Goal: Transaction & Acquisition: Book appointment/travel/reservation

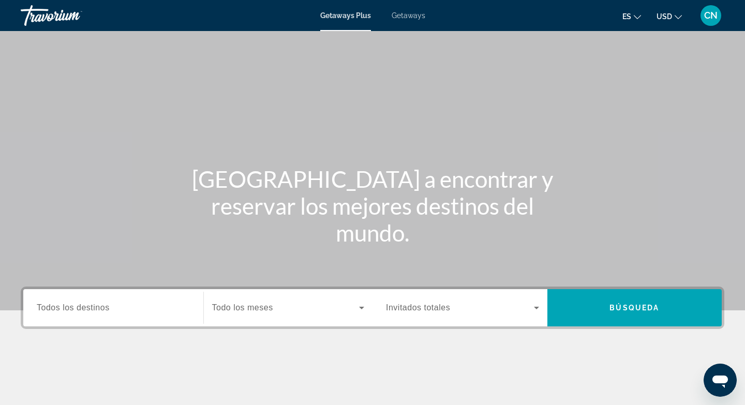
click at [415, 12] on span "Getaways" at bounding box center [409, 15] width 34 height 8
click at [63, 313] on input "Destination Todos los destinos" at bounding box center [113, 308] width 153 height 12
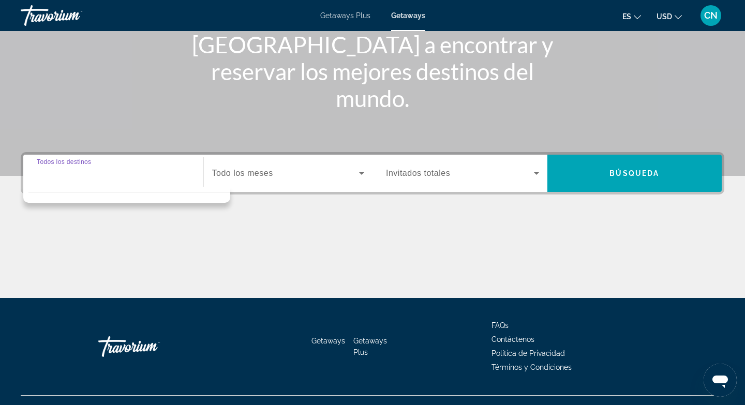
scroll to position [154, 0]
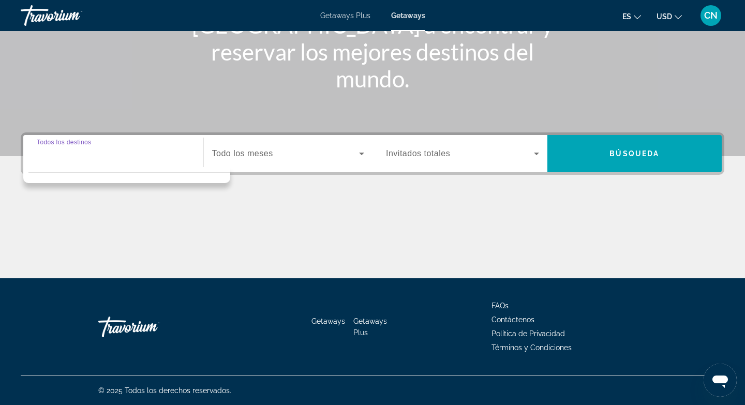
click at [174, 240] on div "Main content" at bounding box center [373, 240] width 704 height 78
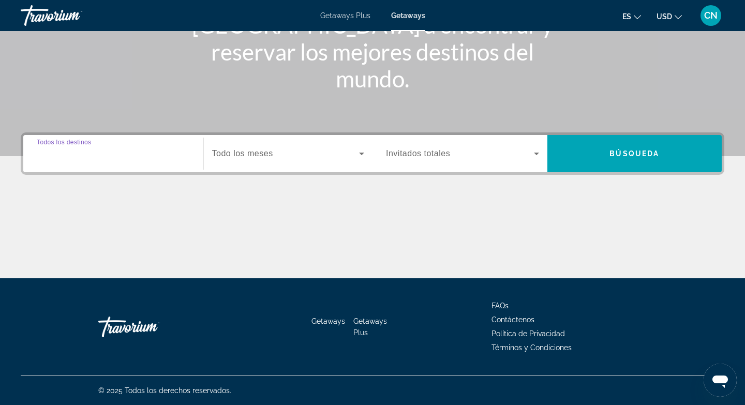
click at [126, 155] on input "Destination Todos los destinos" at bounding box center [113, 154] width 153 height 12
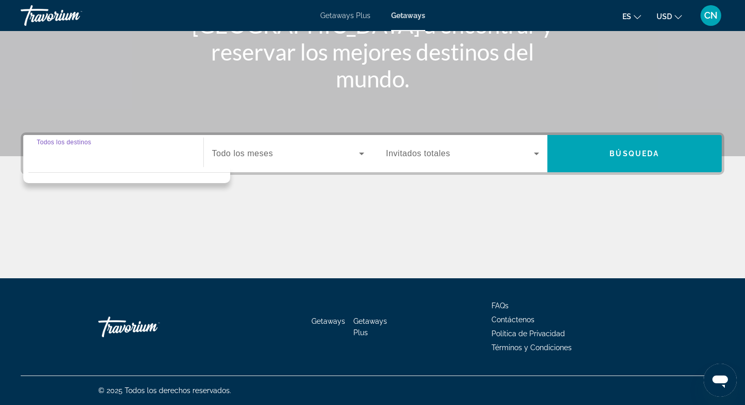
click at [339, 155] on span "Search widget" at bounding box center [286, 154] width 148 height 12
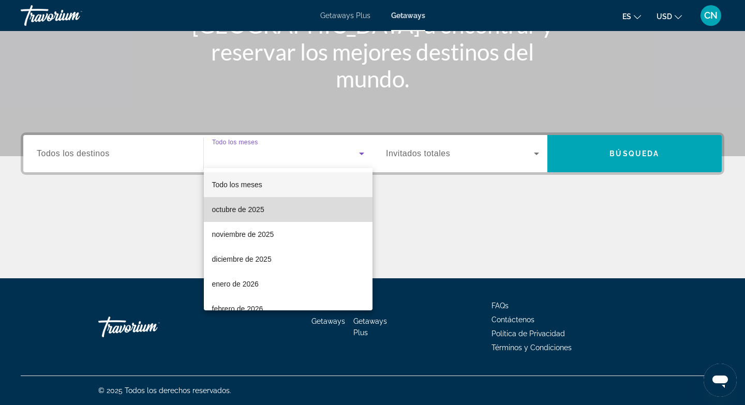
click at [256, 213] on span "octubre de 2025" at bounding box center [238, 209] width 52 height 12
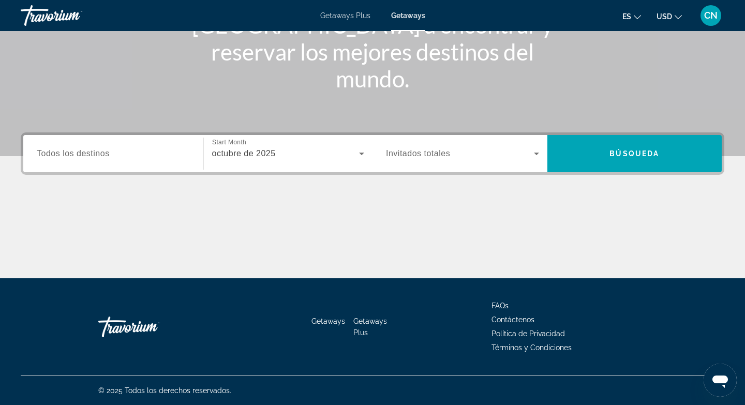
click at [109, 152] on span "Todos los destinos" at bounding box center [73, 153] width 73 height 9
click at [109, 152] on input "Destination Todos los destinos" at bounding box center [113, 154] width 153 height 12
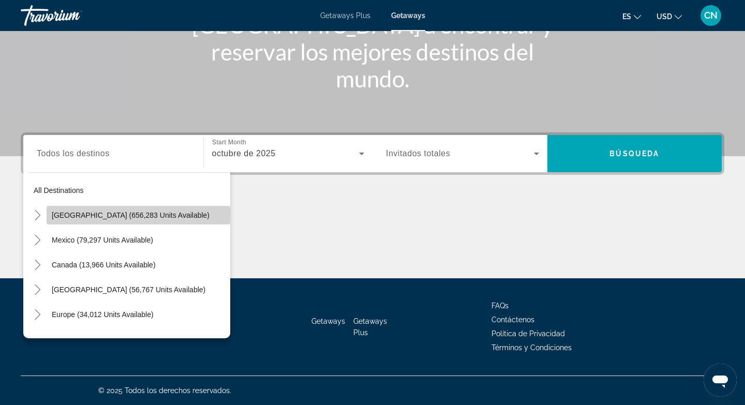
click at [116, 217] on span "[GEOGRAPHIC_DATA] (656,283 units available)" at bounding box center [131, 215] width 158 height 8
type input "**********"
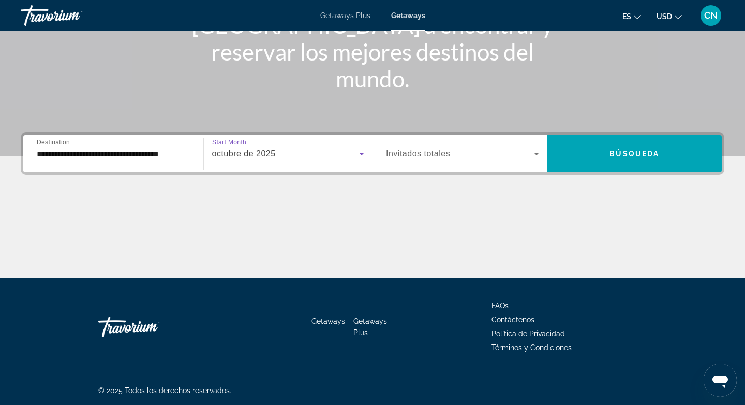
click at [289, 156] on div "octubre de 2025" at bounding box center [286, 154] width 148 height 12
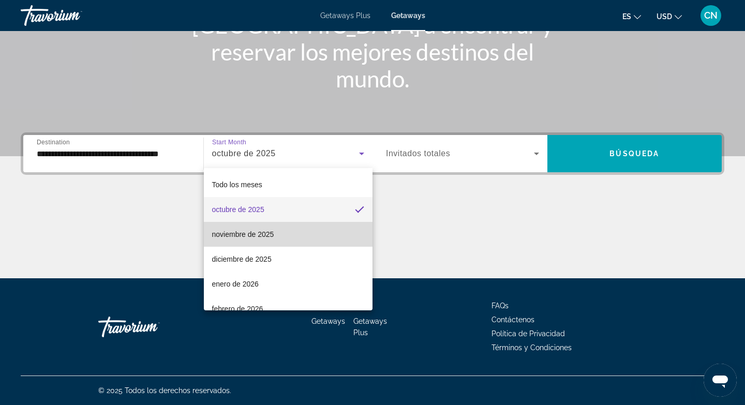
click at [298, 238] on mat-option "noviembre de 2025" at bounding box center [288, 234] width 169 height 25
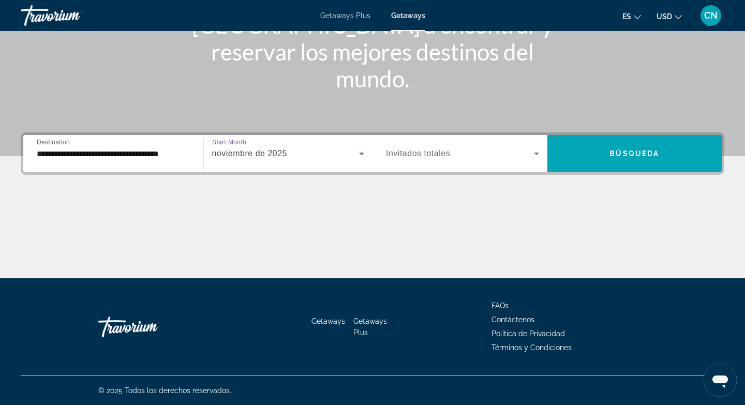
click at [280, 157] on span "noviembre de 2025" at bounding box center [249, 153] width 75 height 9
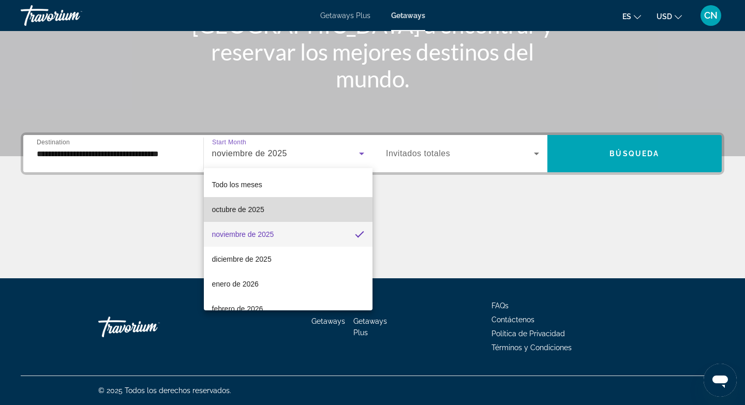
click at [261, 214] on span "octubre de 2025" at bounding box center [238, 209] width 52 height 12
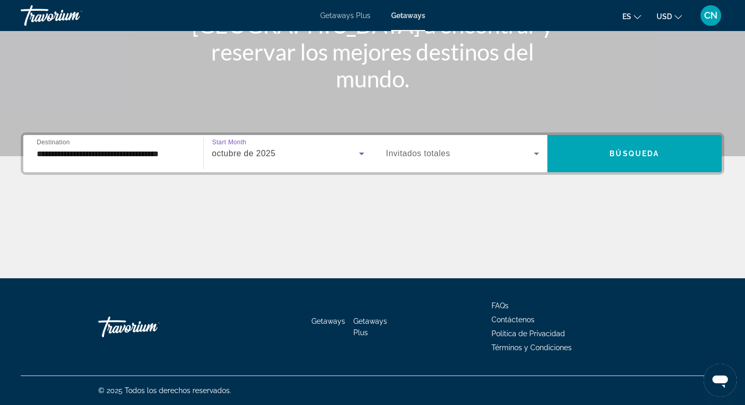
click at [484, 164] on div "Search widget" at bounding box center [462, 153] width 153 height 29
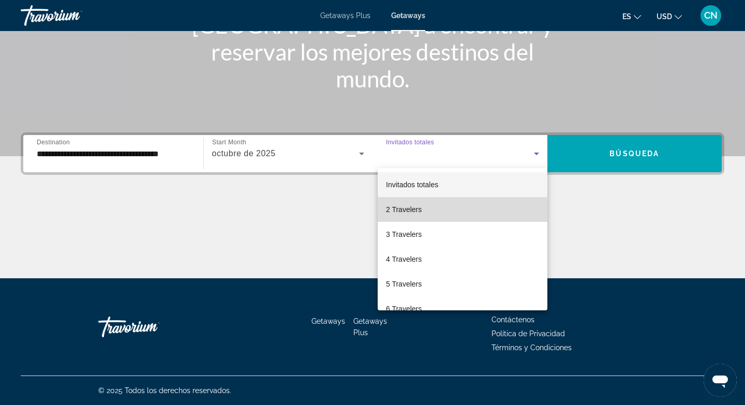
click at [420, 213] on span "2 Travelers" at bounding box center [404, 209] width 36 height 12
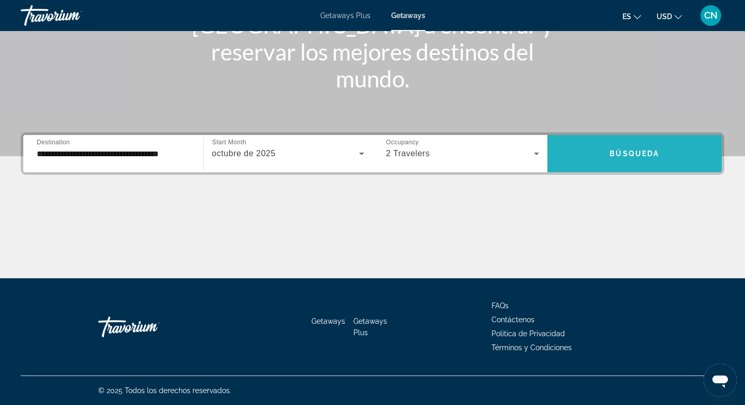
click at [629, 160] on span "Search widget" at bounding box center [635, 153] width 175 height 25
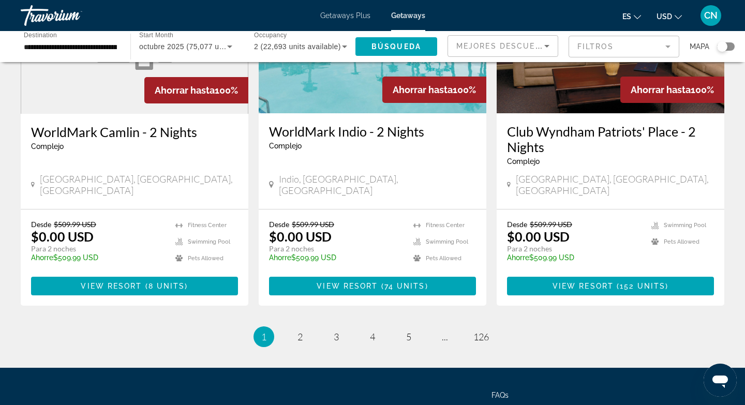
scroll to position [1290, 0]
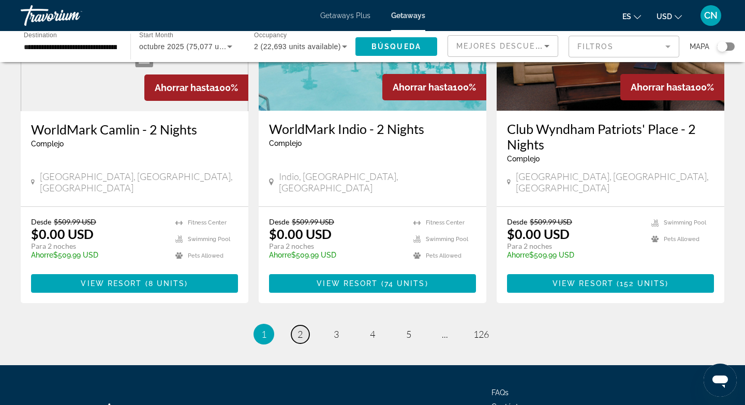
click at [300, 329] on span "2" at bounding box center [300, 334] width 5 height 11
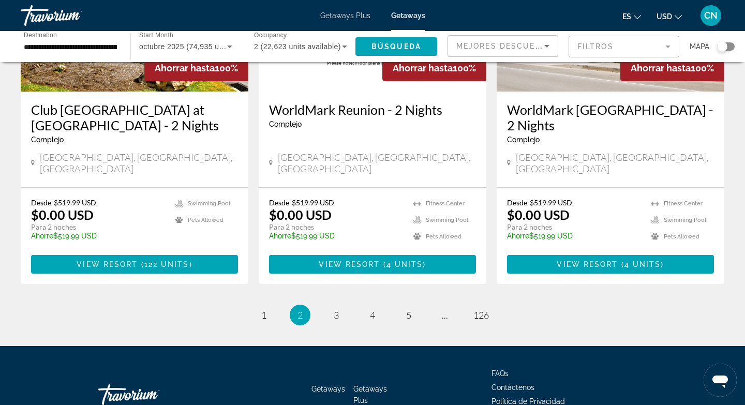
scroll to position [1332, 0]
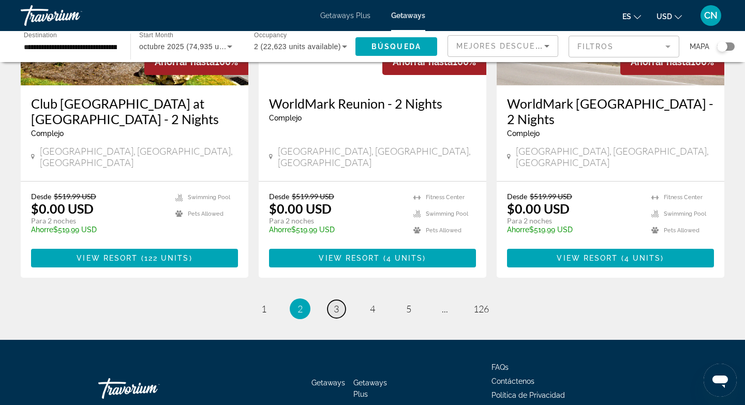
click at [337, 303] on span "3" at bounding box center [336, 308] width 5 height 11
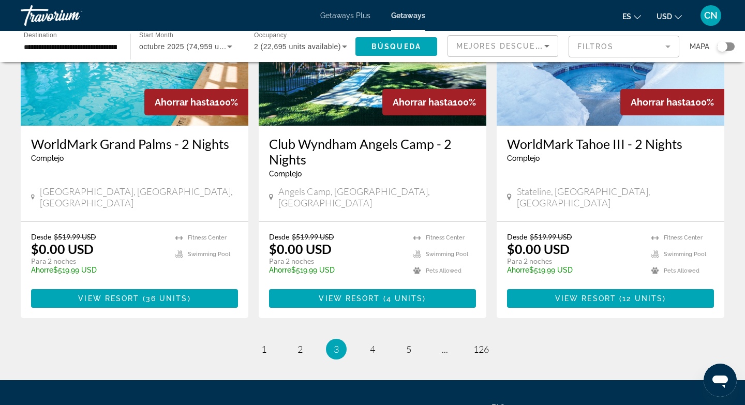
scroll to position [1278, 0]
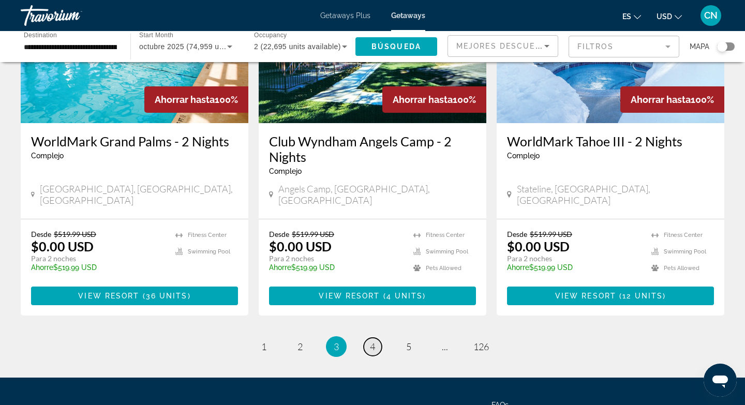
click at [374, 341] on span "4" at bounding box center [372, 346] width 5 height 11
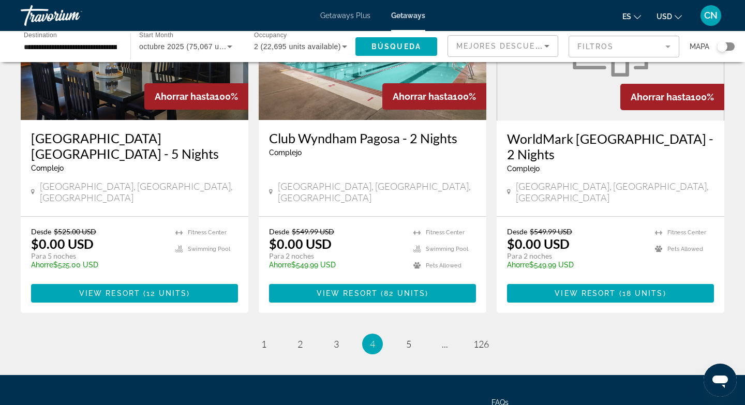
scroll to position [1332, 0]
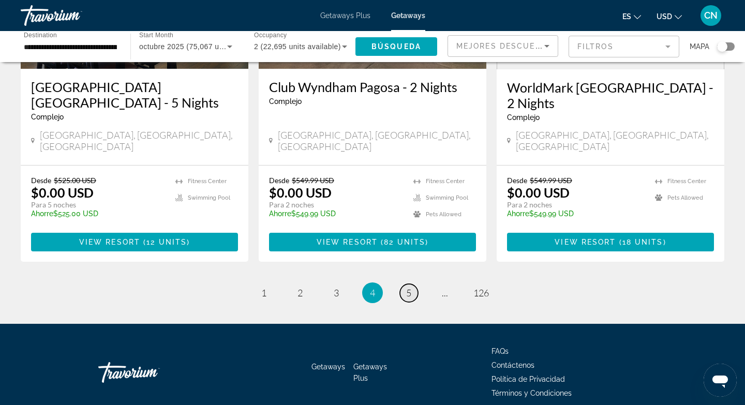
click at [413, 284] on link "page 5" at bounding box center [409, 293] width 18 height 18
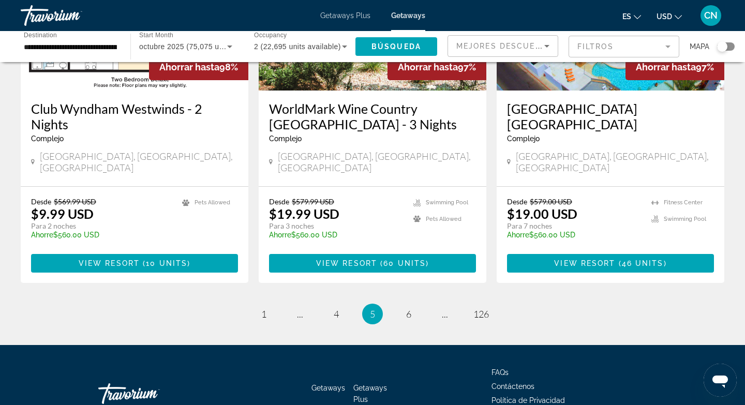
scroll to position [1331, 0]
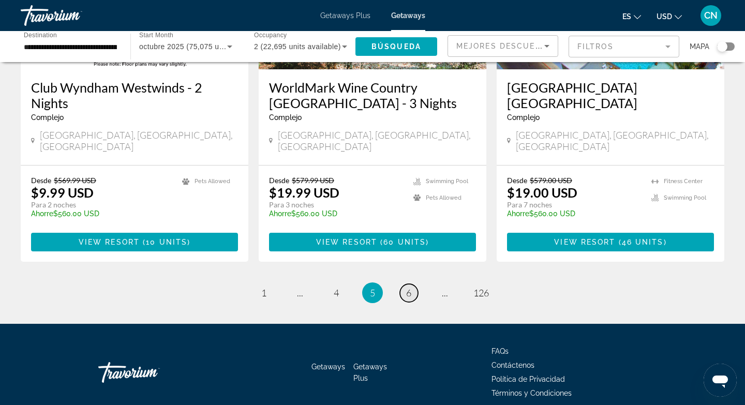
click at [411, 287] on span "6" at bounding box center [408, 292] width 5 height 11
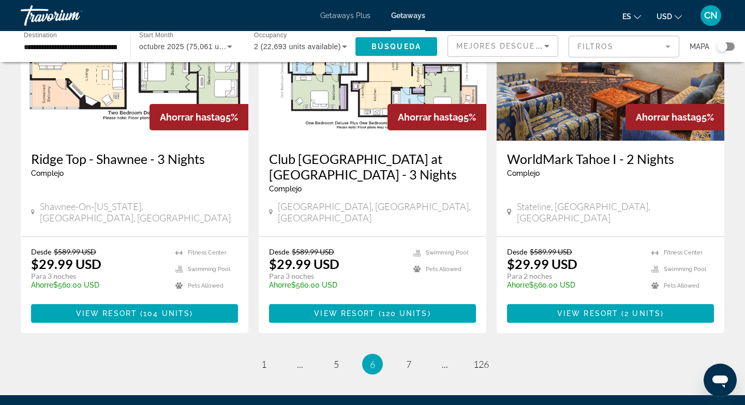
scroll to position [1267, 0]
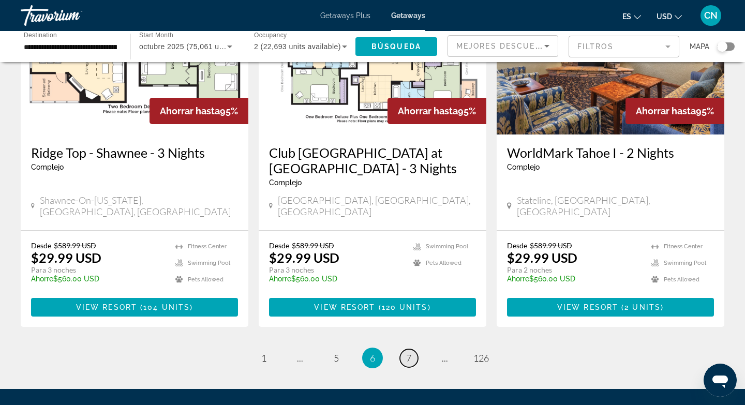
click at [408, 352] on span "7" at bounding box center [408, 357] width 5 height 11
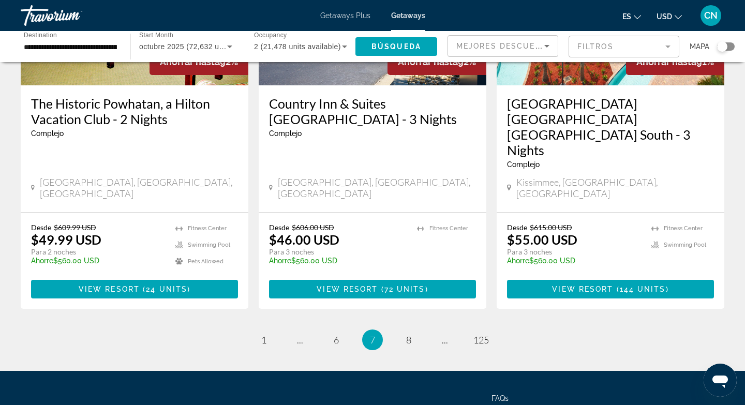
scroll to position [1316, 0]
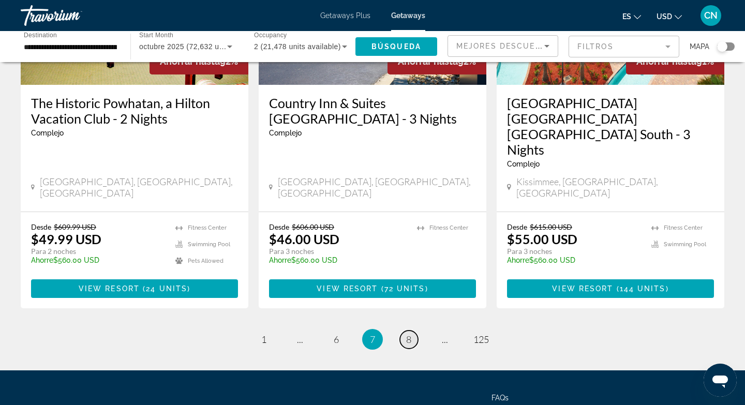
click at [408, 334] on span "8" at bounding box center [408, 339] width 5 height 11
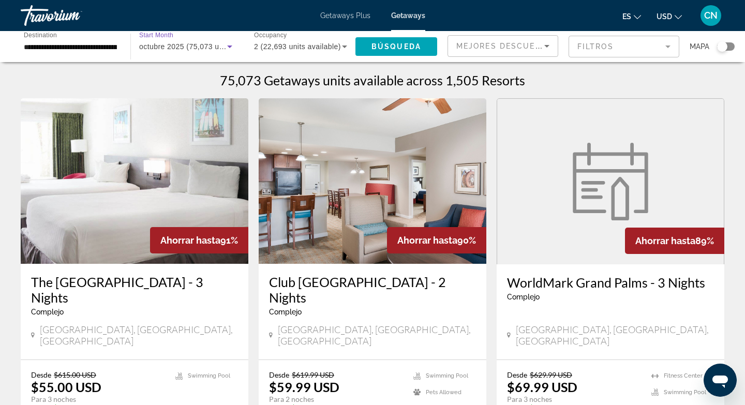
click at [199, 45] on span "octubre 2025 (75,073 units available)" at bounding box center [203, 46] width 128 height 8
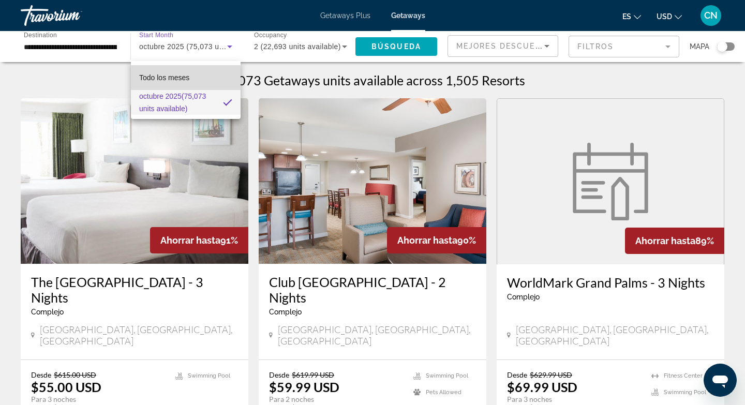
click at [183, 80] on span "Todo los meses" at bounding box center [164, 77] width 50 height 8
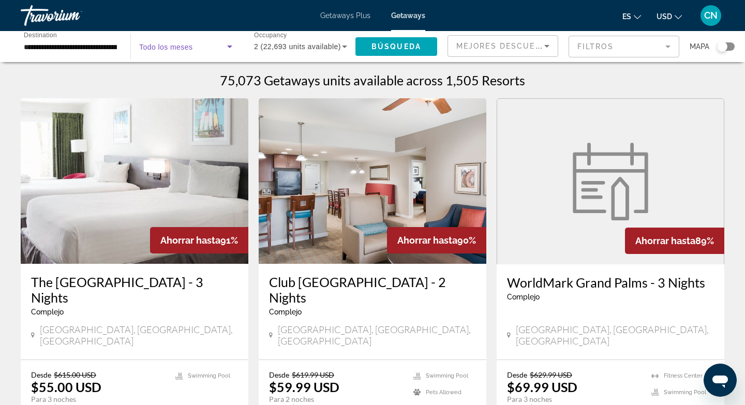
click at [229, 44] on icon "Search widget" at bounding box center [230, 46] width 12 height 12
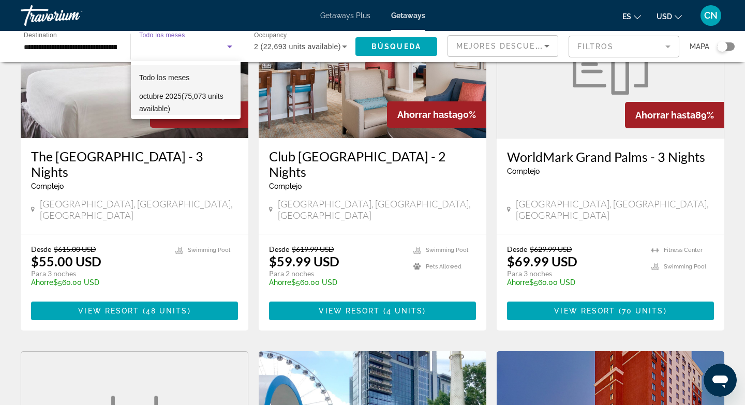
scroll to position [131, 0]
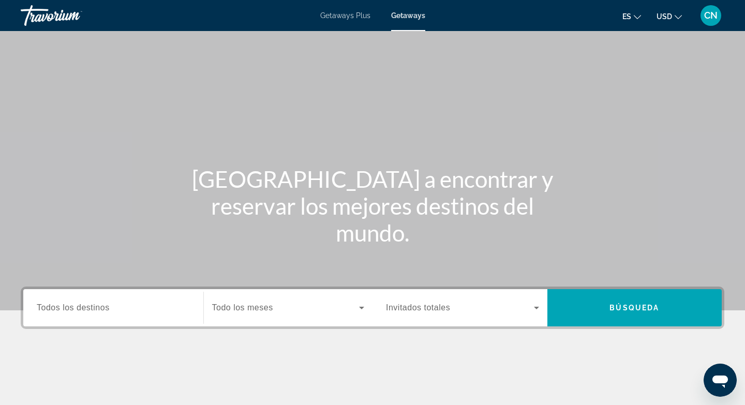
click at [66, 308] on span "Todos los destinos" at bounding box center [73, 307] width 73 height 9
click at [66, 308] on input "Destination Todos los destinos" at bounding box center [113, 308] width 153 height 12
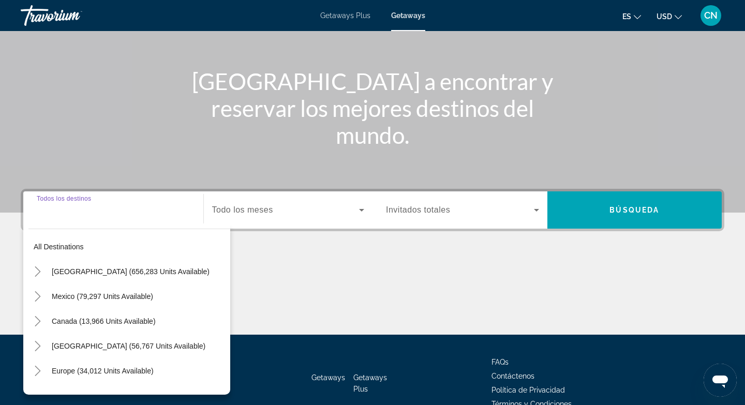
scroll to position [154, 0]
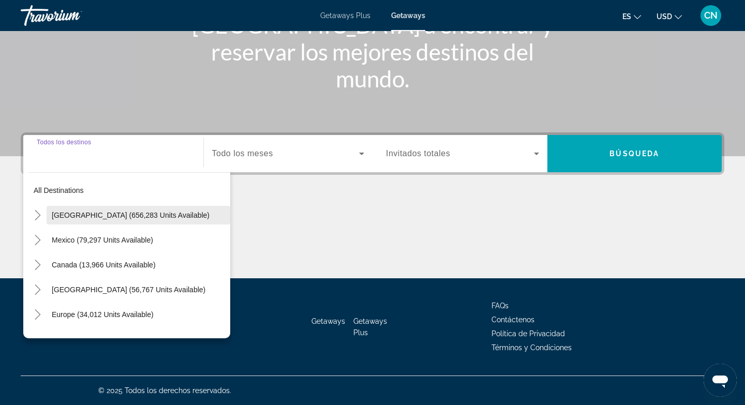
click at [94, 217] on span "[GEOGRAPHIC_DATA] (656,283 units available)" at bounding box center [131, 215] width 158 height 8
type input "**********"
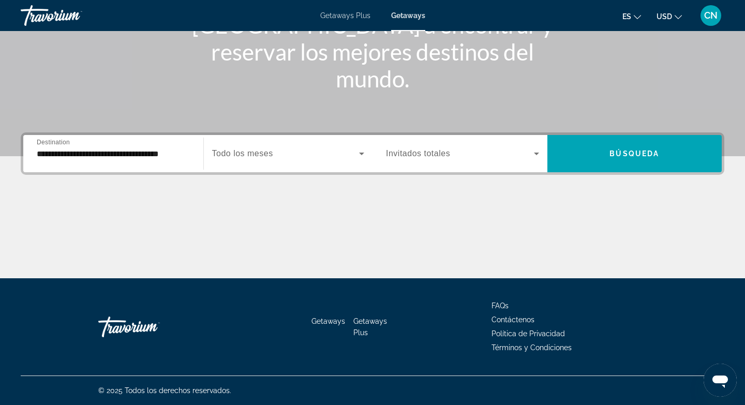
click at [261, 150] on span "Todo los meses" at bounding box center [242, 153] width 61 height 9
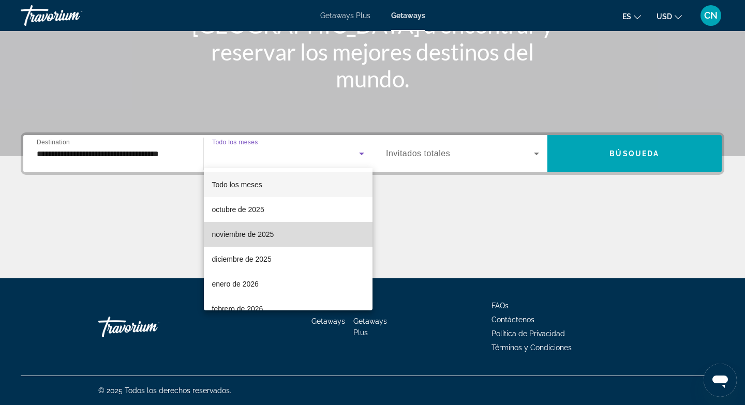
click at [251, 236] on span "noviembre de 2025" at bounding box center [243, 234] width 62 height 12
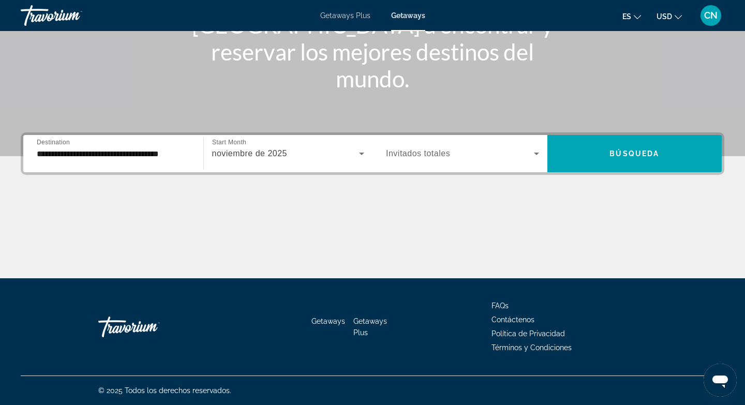
click at [440, 151] on span "Invitados totales" at bounding box center [418, 153] width 64 height 9
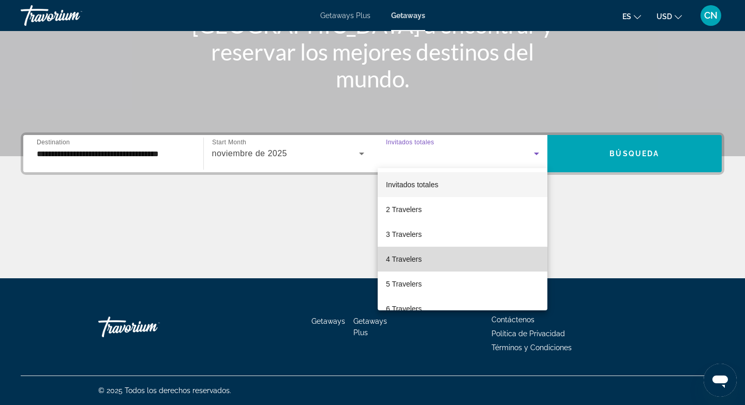
click at [405, 264] on span "4 Travelers" at bounding box center [404, 259] width 36 height 12
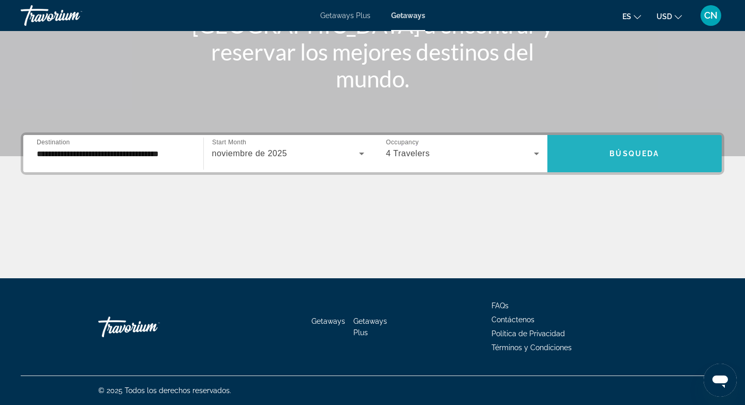
click at [622, 158] on span "Search widget" at bounding box center [635, 153] width 175 height 25
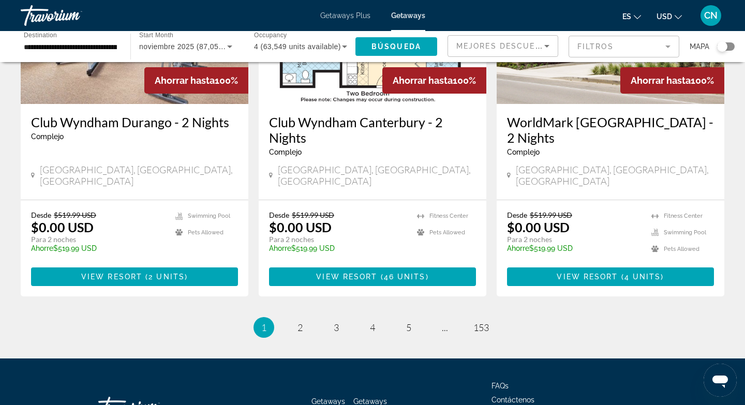
scroll to position [1332, 0]
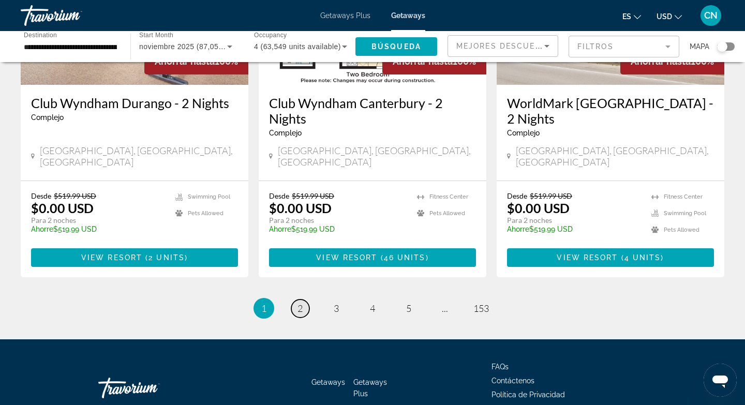
click at [302, 303] on span "2" at bounding box center [300, 308] width 5 height 11
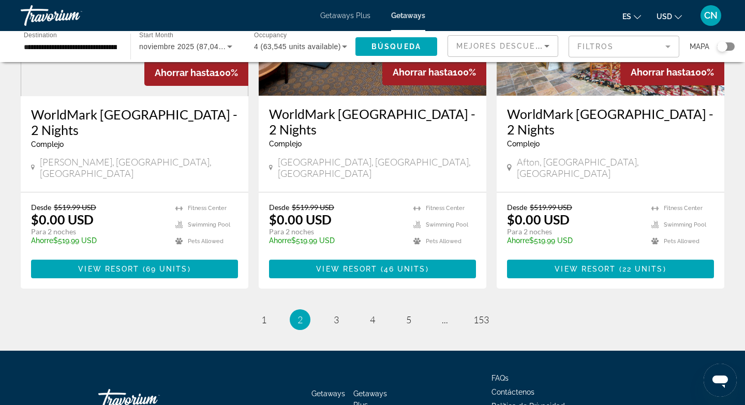
scroll to position [1331, 0]
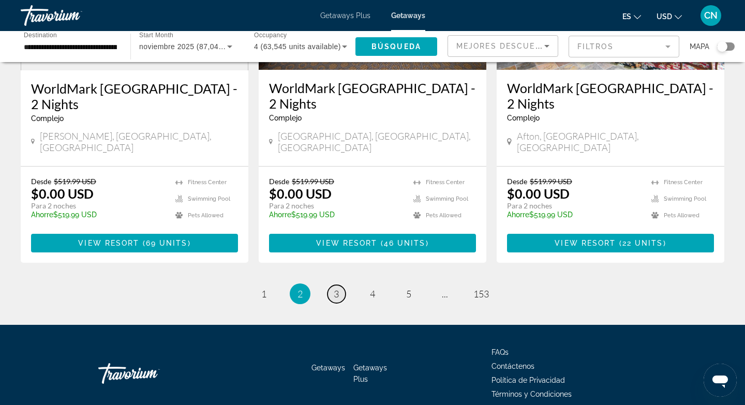
click at [338, 288] on span "3" at bounding box center [336, 293] width 5 height 11
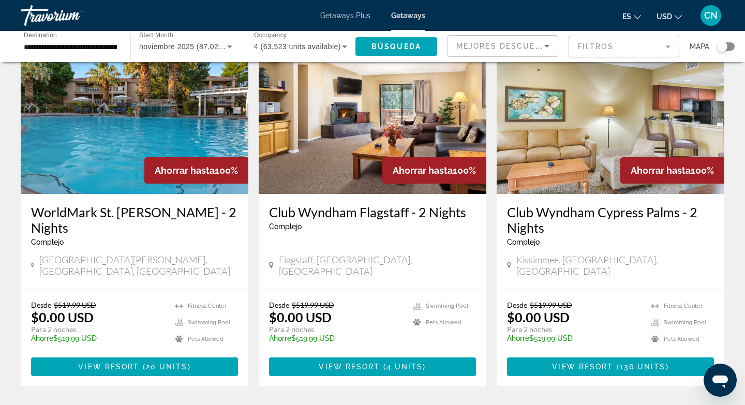
scroll to position [825, 0]
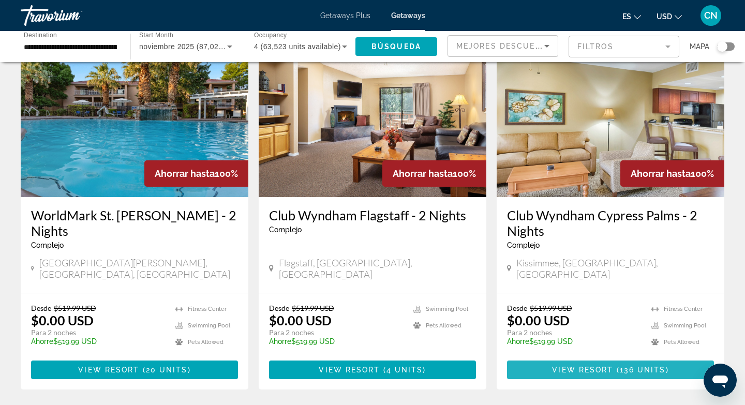
click at [608, 366] on span "View Resort" at bounding box center [582, 370] width 61 height 8
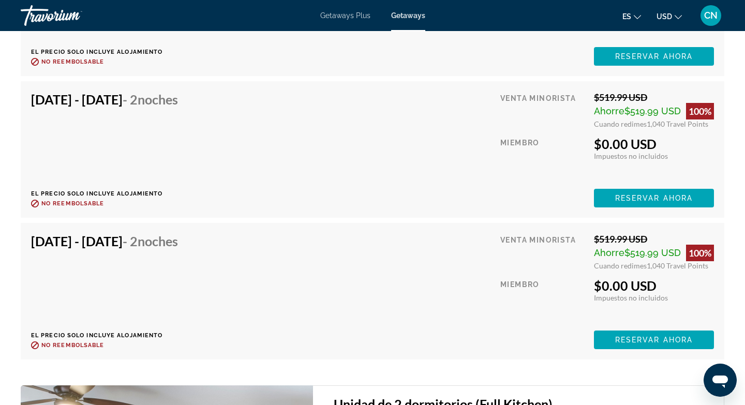
scroll to position [3938, 0]
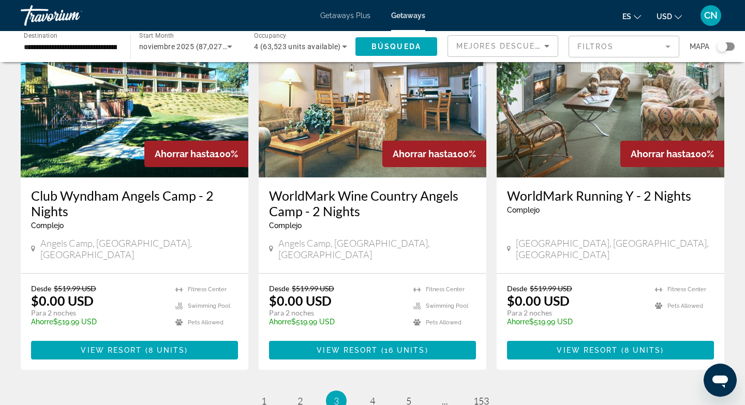
scroll to position [1316, 0]
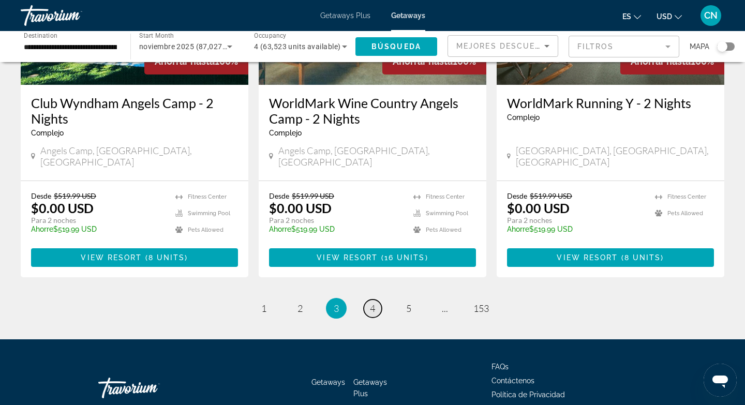
click at [375, 303] on span "4" at bounding box center [372, 308] width 5 height 11
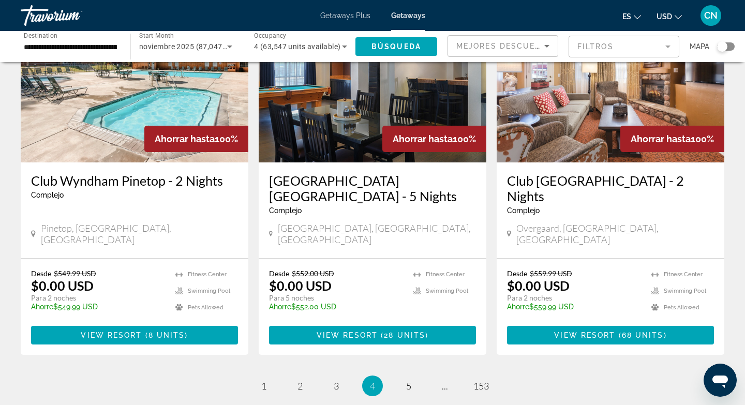
scroll to position [1243, 0]
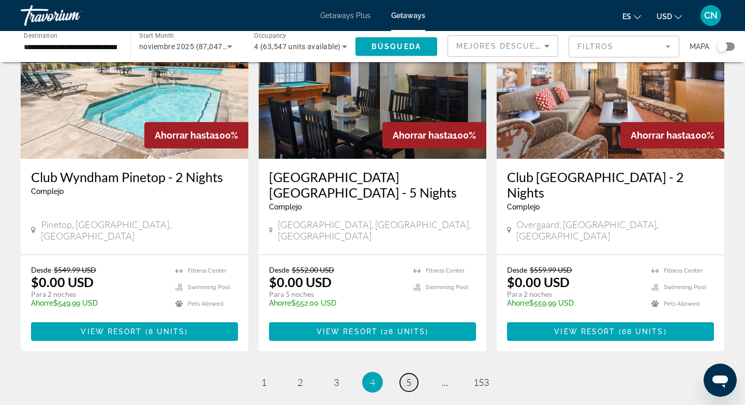
click at [410, 377] on span "5" at bounding box center [408, 382] width 5 height 11
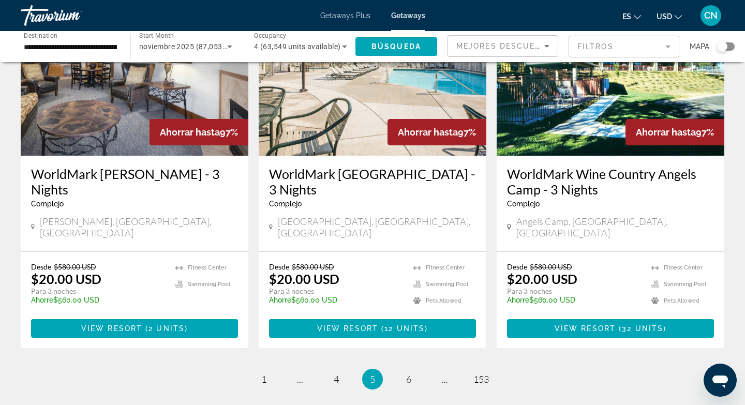
scroll to position [1274, 0]
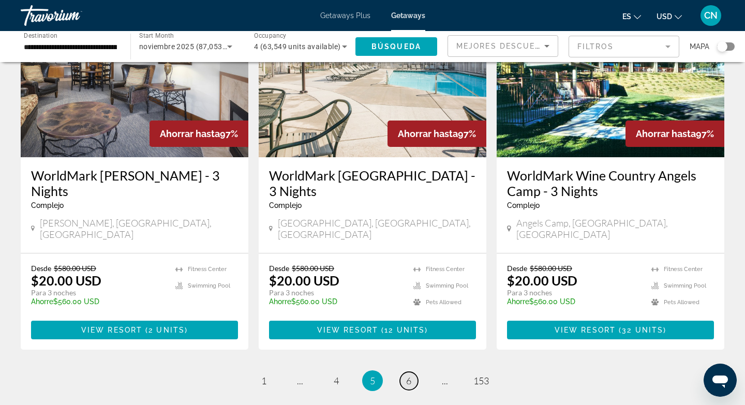
click at [409, 375] on span "6" at bounding box center [408, 380] width 5 height 11
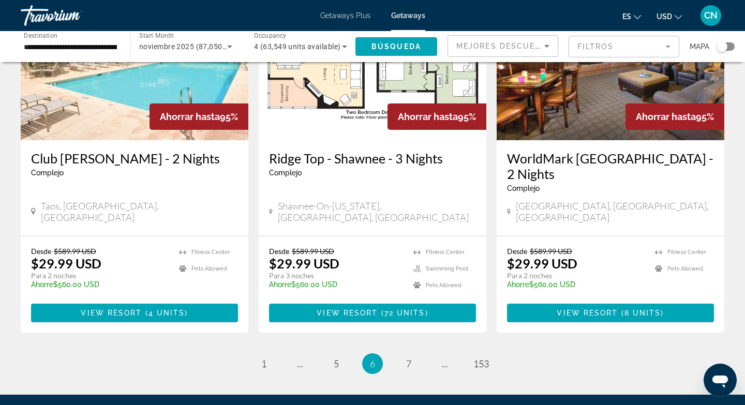
scroll to position [1332, 0]
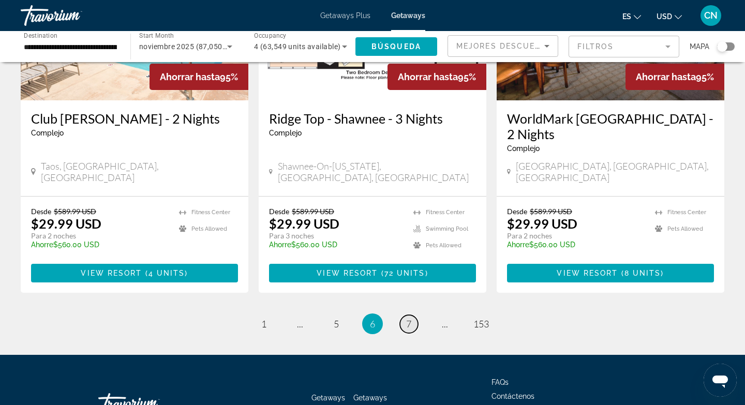
click at [410, 318] on span "7" at bounding box center [408, 323] width 5 height 11
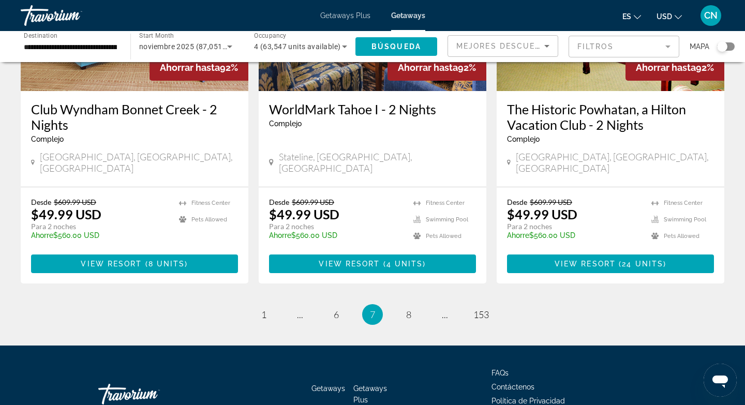
scroll to position [1331, 0]
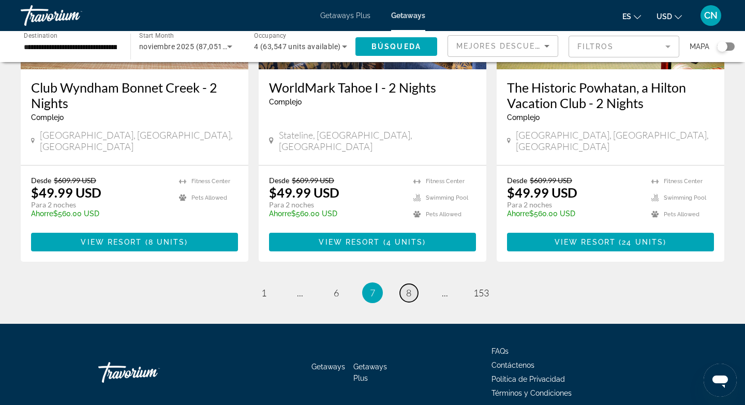
click at [406, 287] on span "8" at bounding box center [408, 292] width 5 height 11
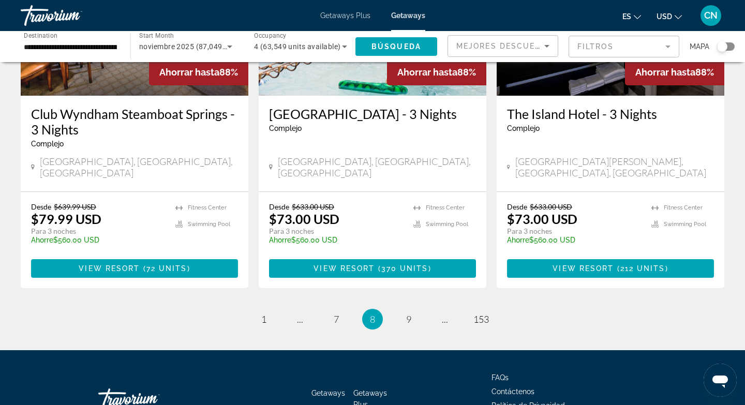
scroll to position [1305, 0]
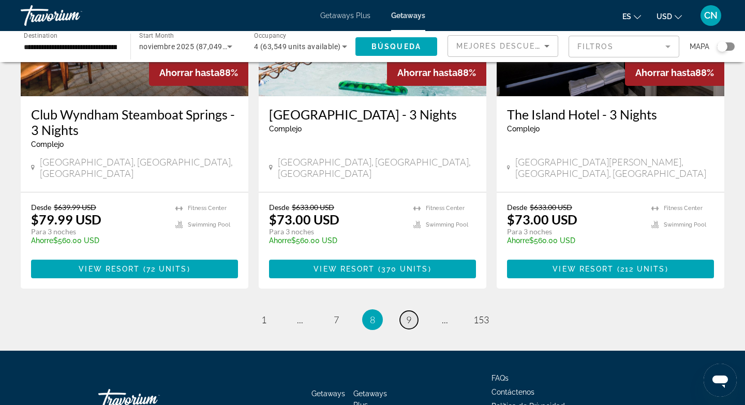
click at [411, 311] on link "page 9" at bounding box center [409, 320] width 18 height 18
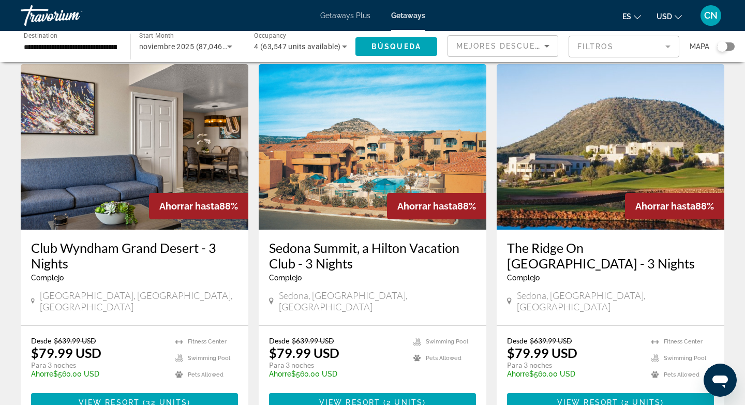
scroll to position [1331, 0]
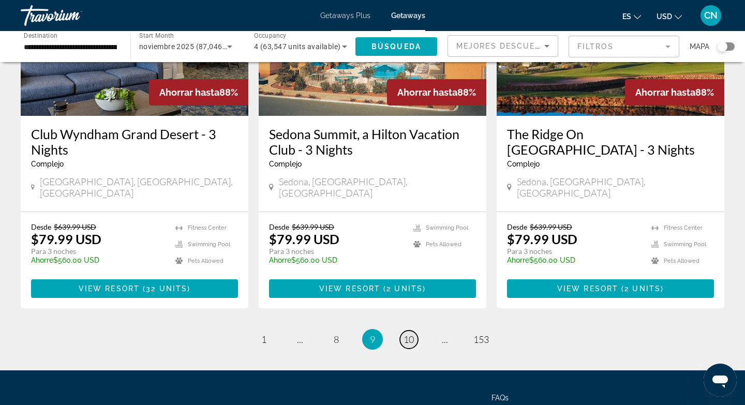
click at [409, 334] on span "10" at bounding box center [409, 339] width 10 height 11
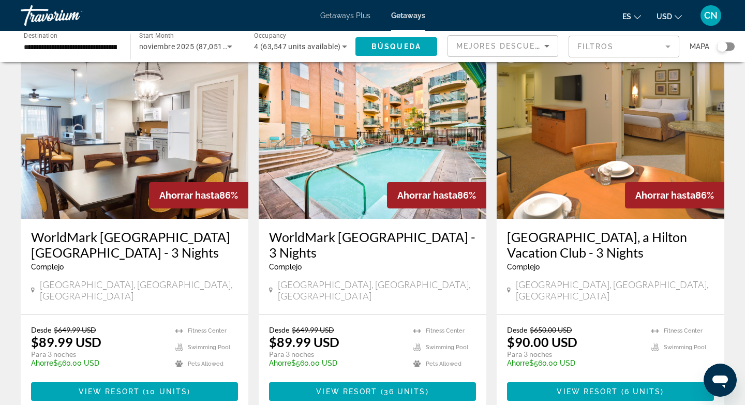
scroll to position [844, 0]
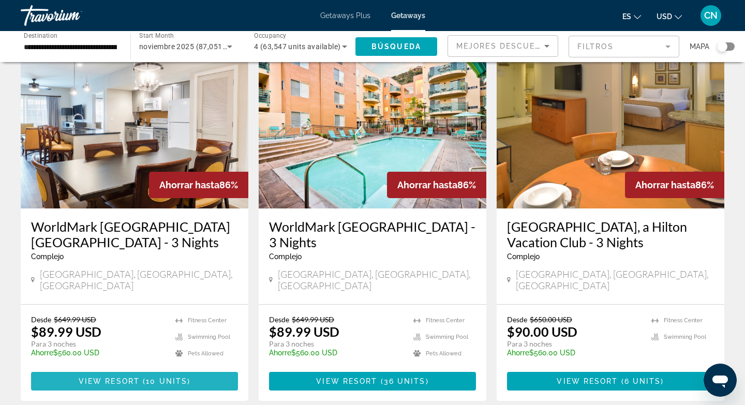
click at [107, 377] on span "View Resort" at bounding box center [109, 381] width 61 height 8
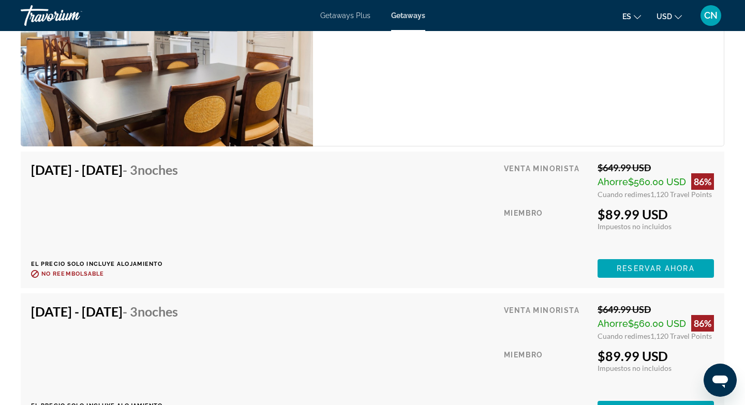
scroll to position [2123, 0]
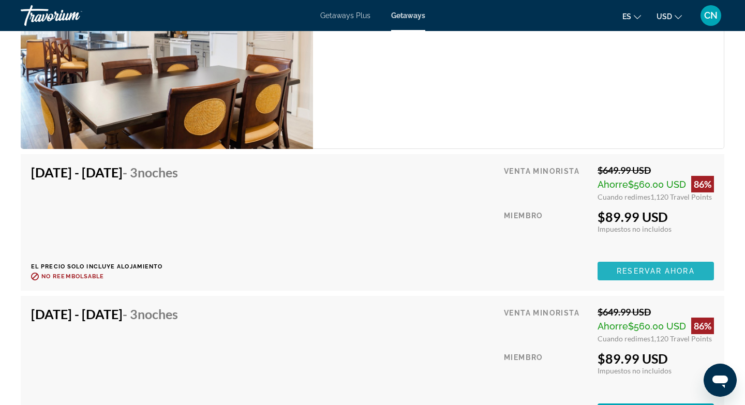
click at [641, 270] on span "Reservar ahora" at bounding box center [656, 271] width 78 height 8
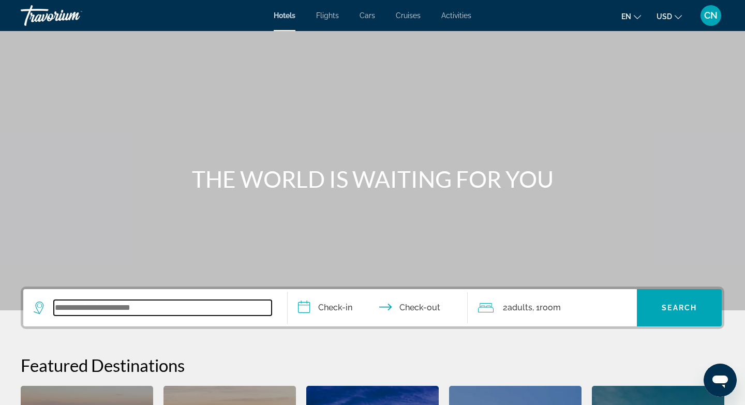
click at [62, 312] on input "Search widget" at bounding box center [163, 308] width 218 height 16
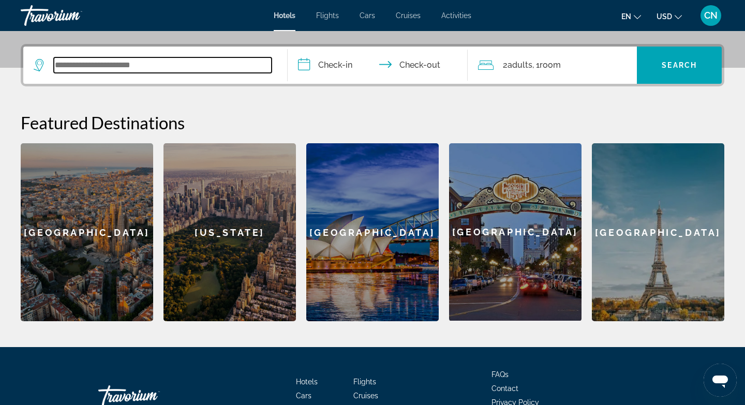
scroll to position [253, 0]
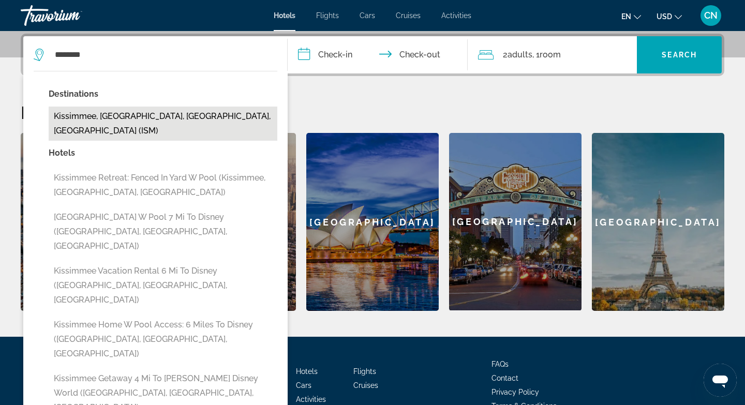
click at [204, 116] on button "Kissimmee, Orlando, FL, United States (ISM)" at bounding box center [163, 124] width 229 height 34
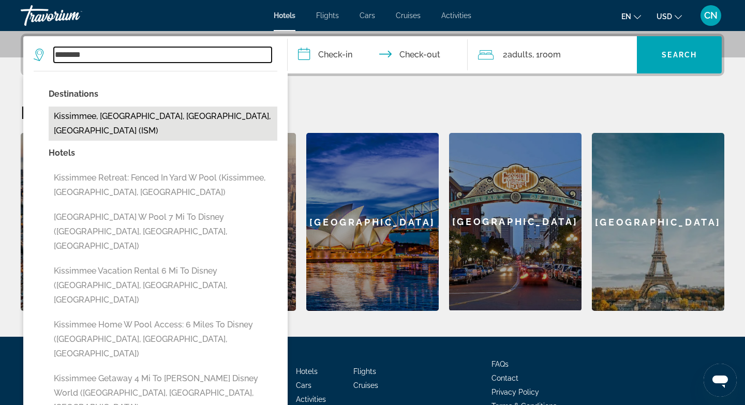
type input "**********"
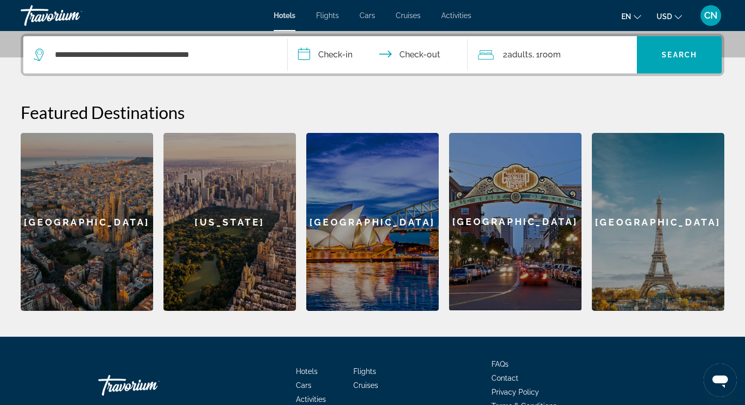
click at [300, 53] on input "**********" at bounding box center [380, 56] width 184 height 40
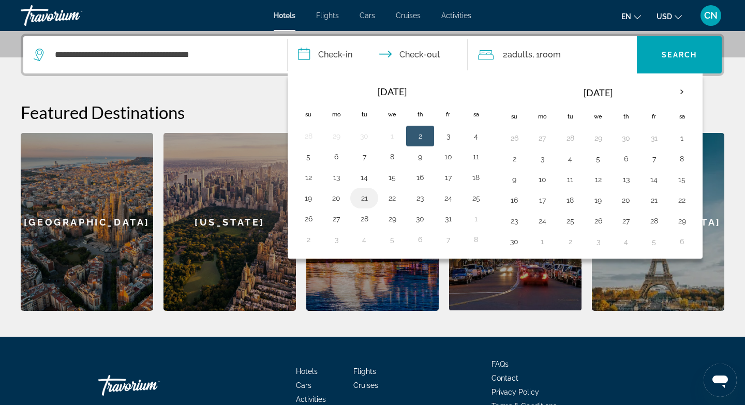
click at [368, 198] on button "21" at bounding box center [364, 198] width 17 height 14
click at [239, 171] on div "New York" at bounding box center [230, 222] width 132 height 178
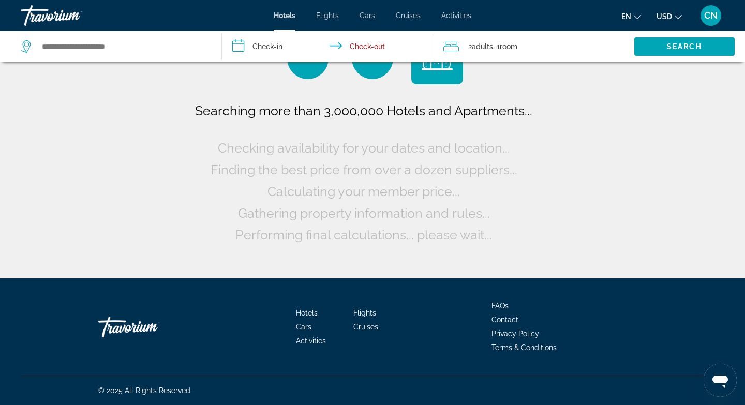
click at [242, 47] on input "**********" at bounding box center [330, 48] width 216 height 34
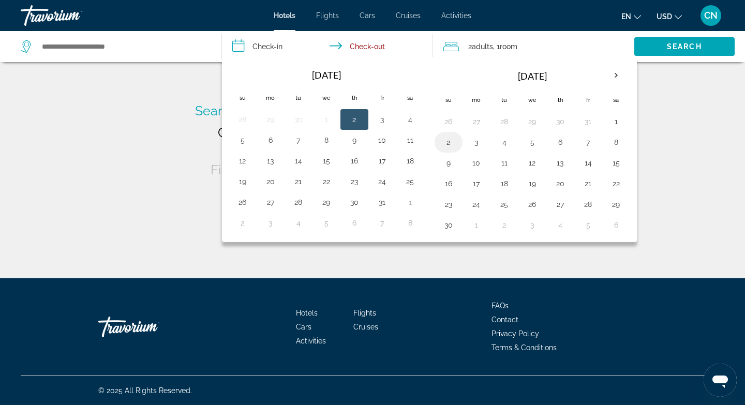
click at [451, 142] on button "2" at bounding box center [448, 142] width 17 height 14
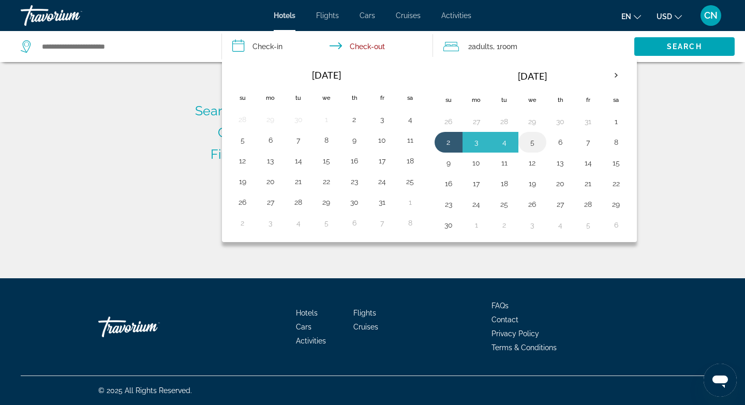
click at [532, 142] on button "5" at bounding box center [532, 142] width 17 height 14
type input "**********"
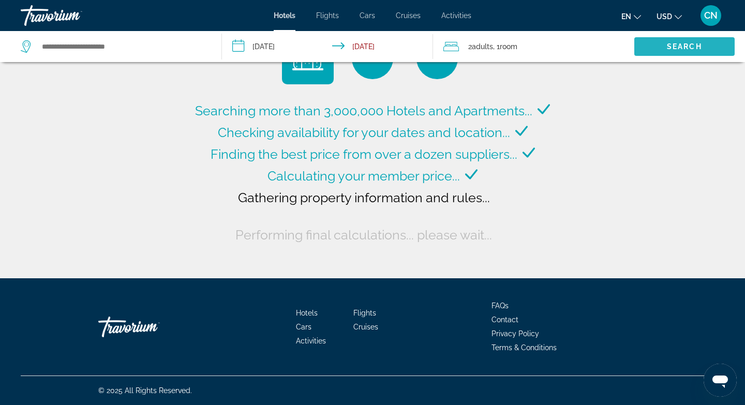
click at [665, 41] on span "Search widget" at bounding box center [685, 46] width 100 height 25
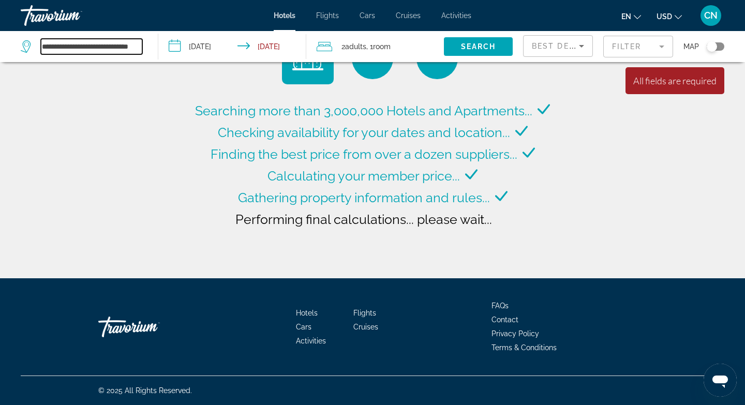
click at [57, 45] on input "**********" at bounding box center [91, 47] width 101 height 16
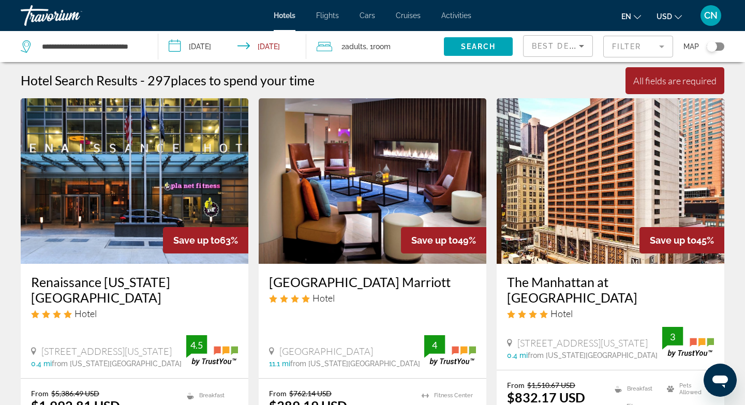
click at [132, 45] on div "**********" at bounding box center [372, 202] width 745 height 405
click at [140, 45] on input "**********" at bounding box center [91, 47] width 101 height 16
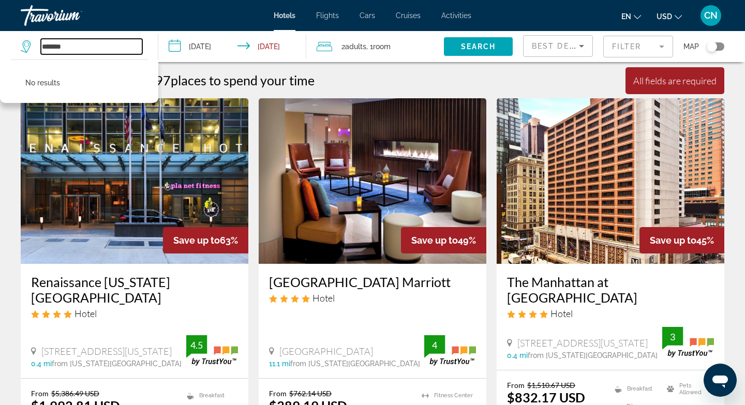
type input "*******"
